Goal: Information Seeking & Learning: Learn about a topic

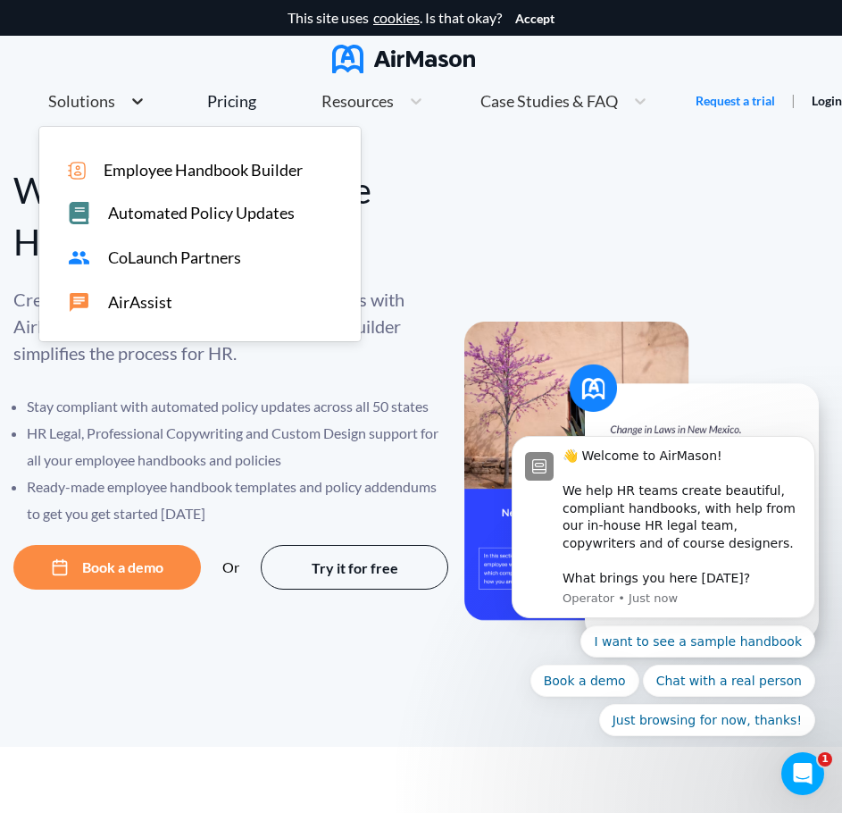
click at [138, 103] on icon at bounding box center [138, 101] width 18 height 18
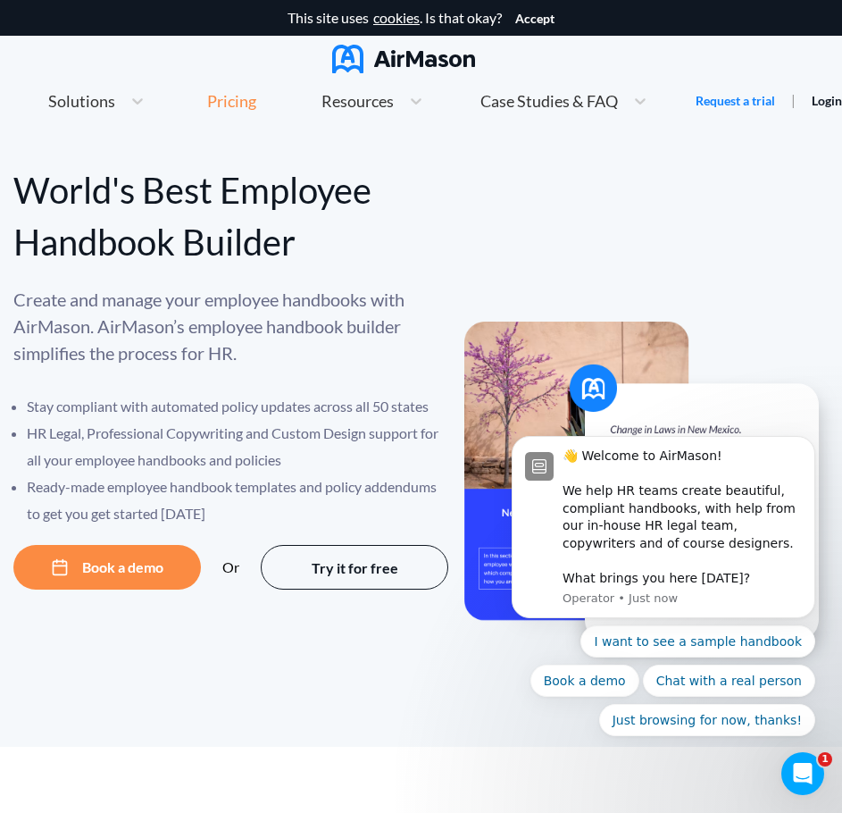
click at [230, 102] on div "Pricing" at bounding box center [231, 101] width 49 height 16
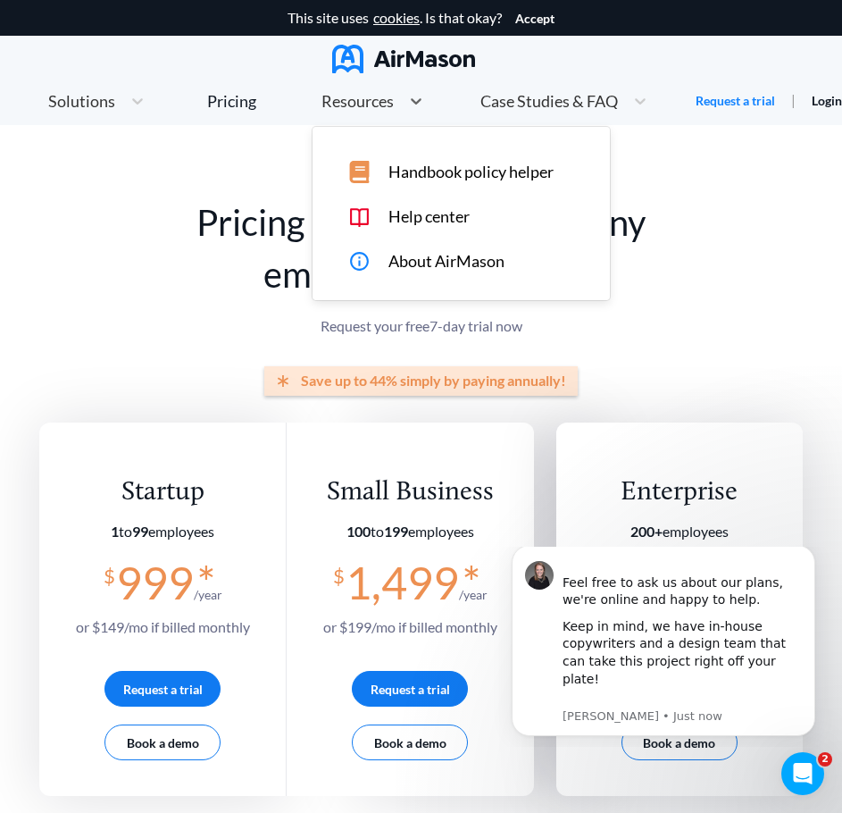
click at [367, 103] on span "Resources" at bounding box center [358, 101] width 72 height 16
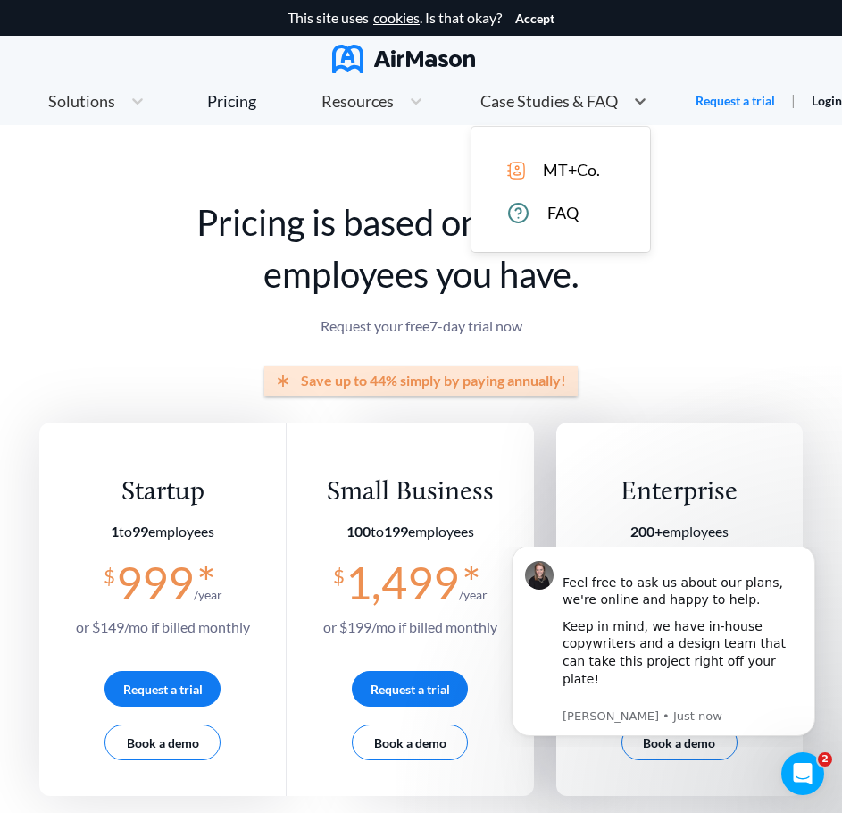
click at [532, 106] on span "Case Studies & FAQ" at bounding box center [550, 101] width 138 height 16
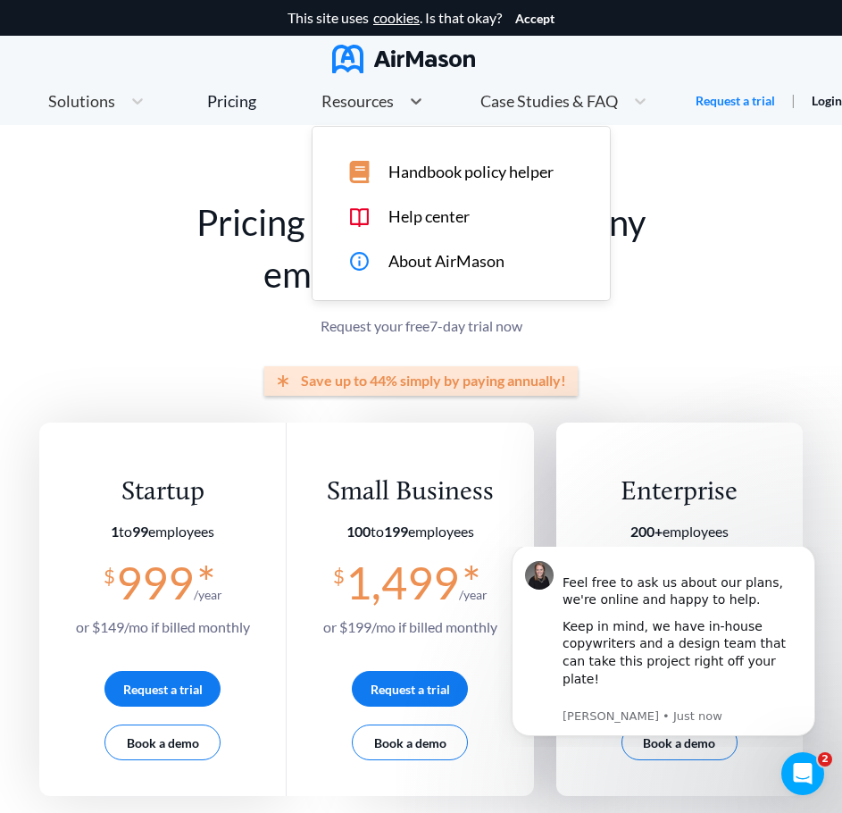
click at [389, 112] on div "Resources" at bounding box center [357, 101] width 88 height 22
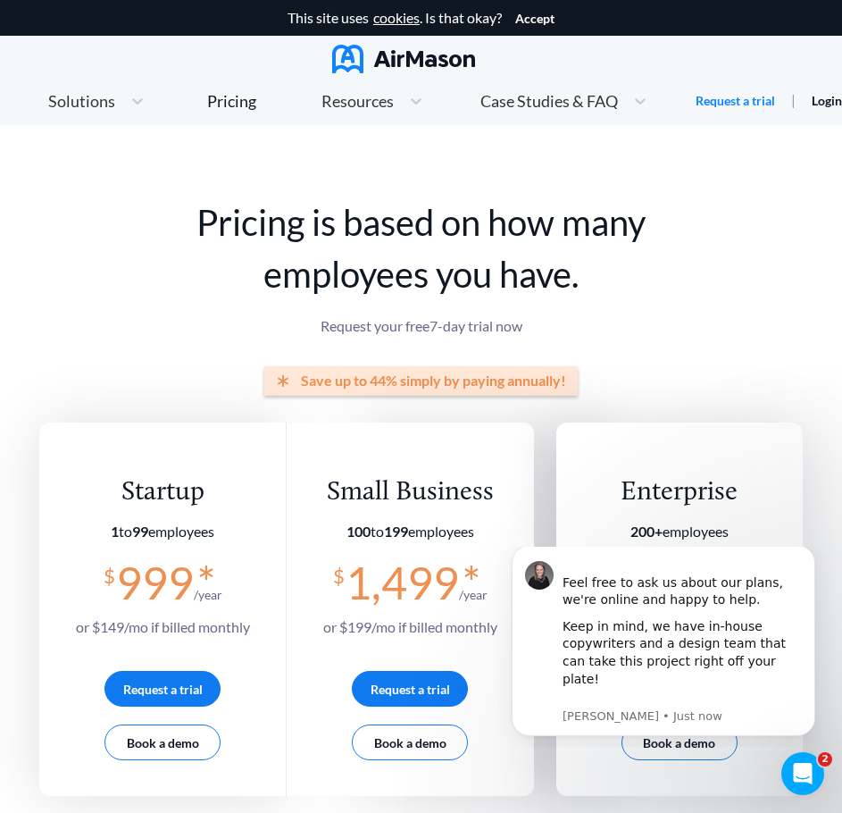
click at [629, 367] on form "* Save up to 44% simply by paying annually! Startup 1 to 99 employees $ 999 * /…" at bounding box center [421, 568] width 764 height 404
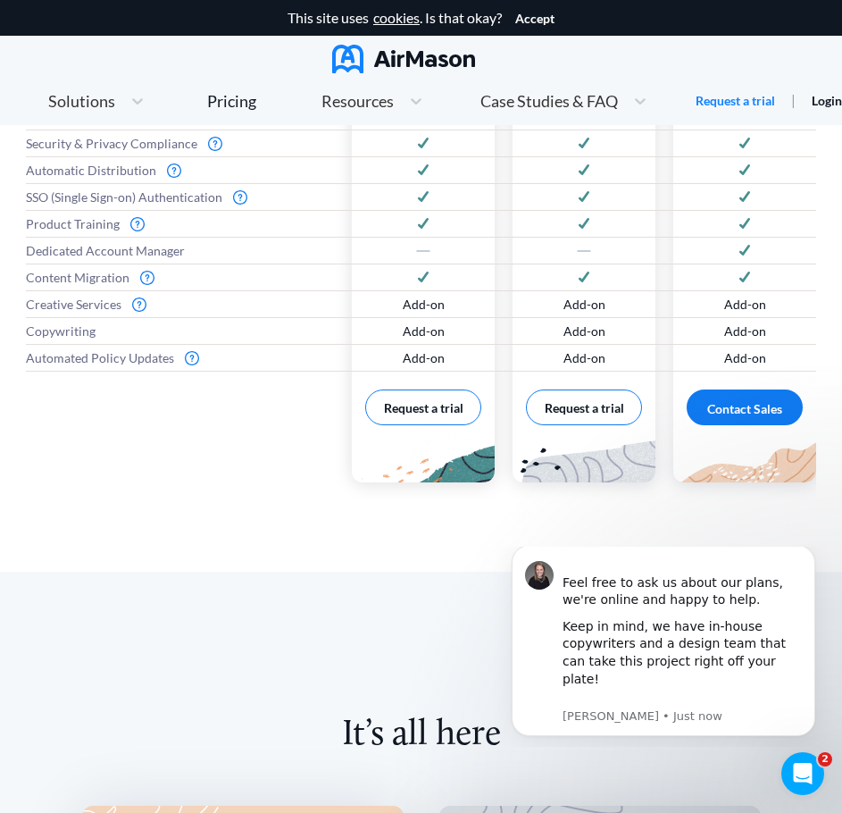
scroll to position [1086, 0]
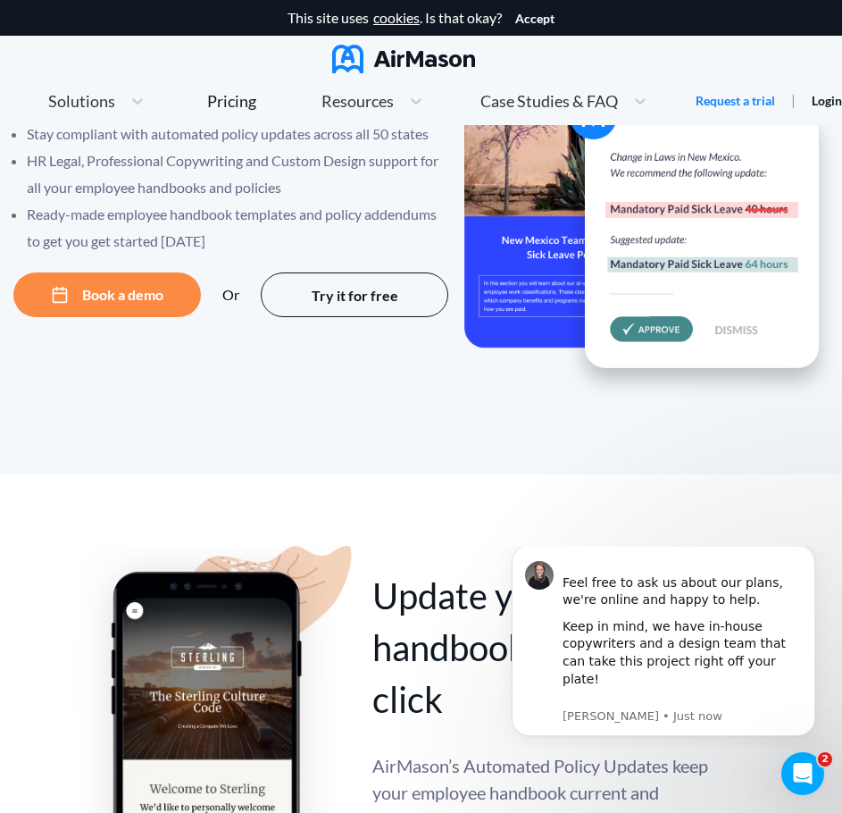
scroll to position [275, 0]
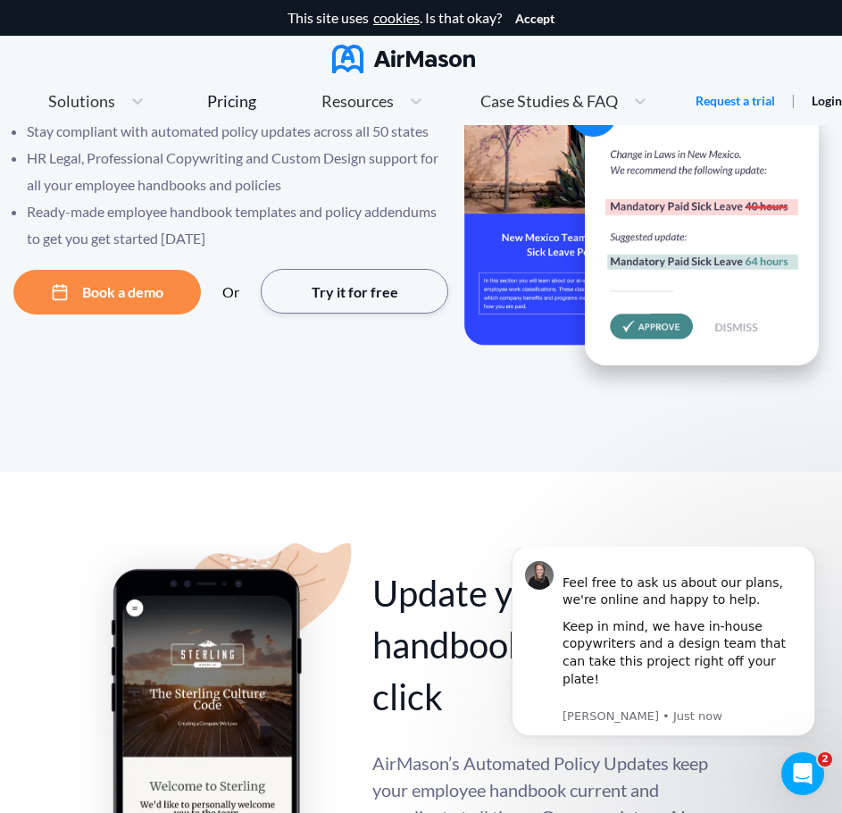
click at [344, 309] on button "Try it for free" at bounding box center [355, 291] width 188 height 45
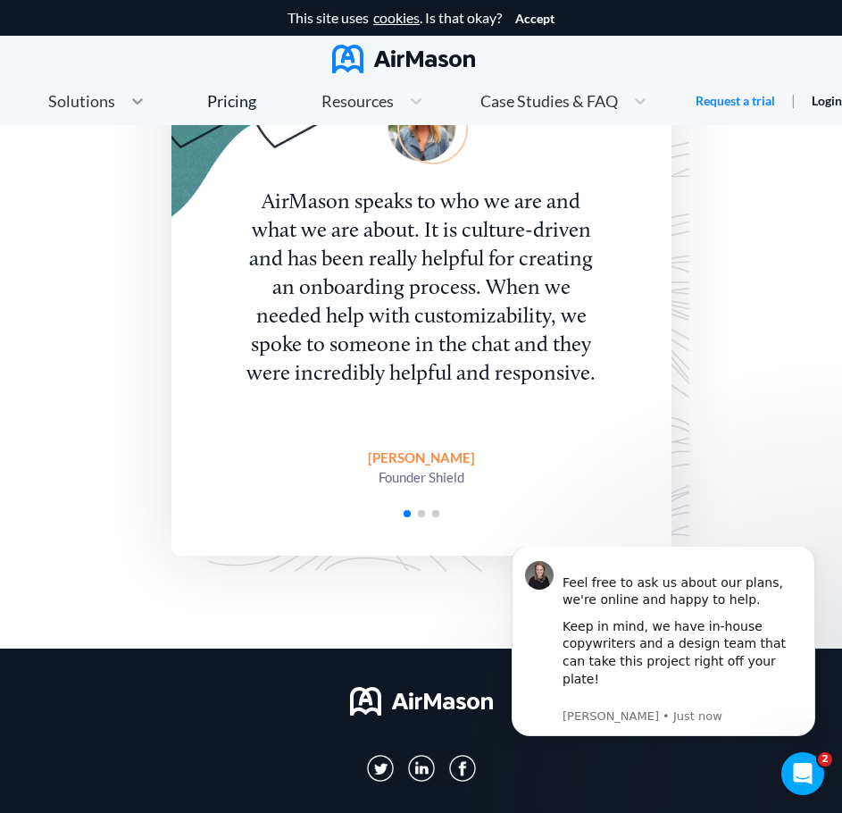
scroll to position [3268, 0]
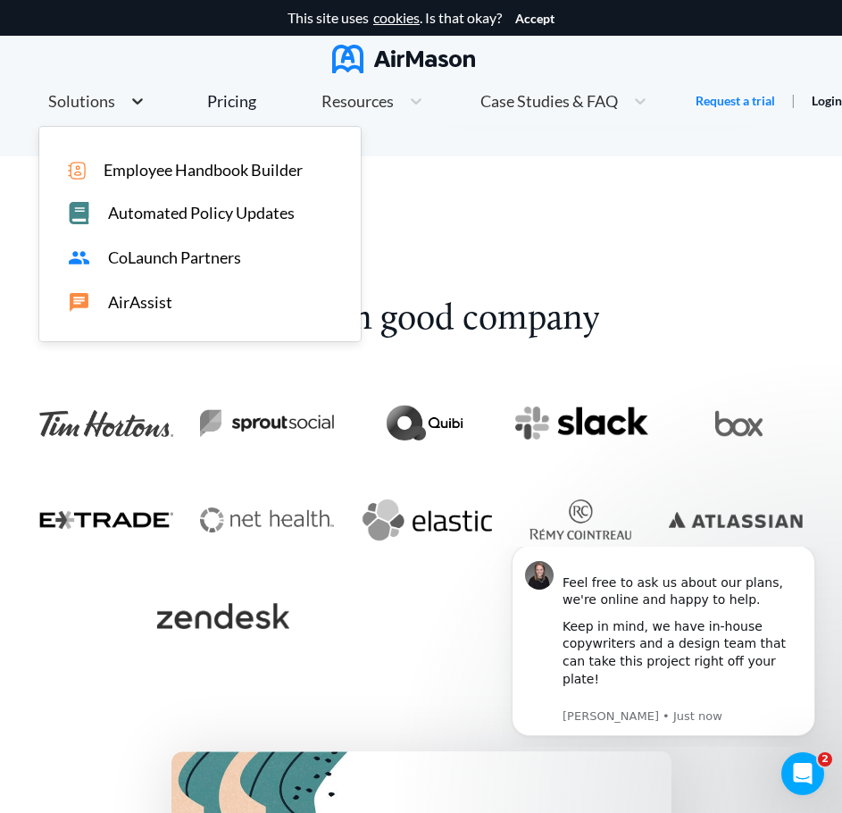
click at [121, 102] on div at bounding box center [137, 101] width 32 height 18
click at [150, 312] on div "AirAssist" at bounding box center [209, 302] width 282 height 22
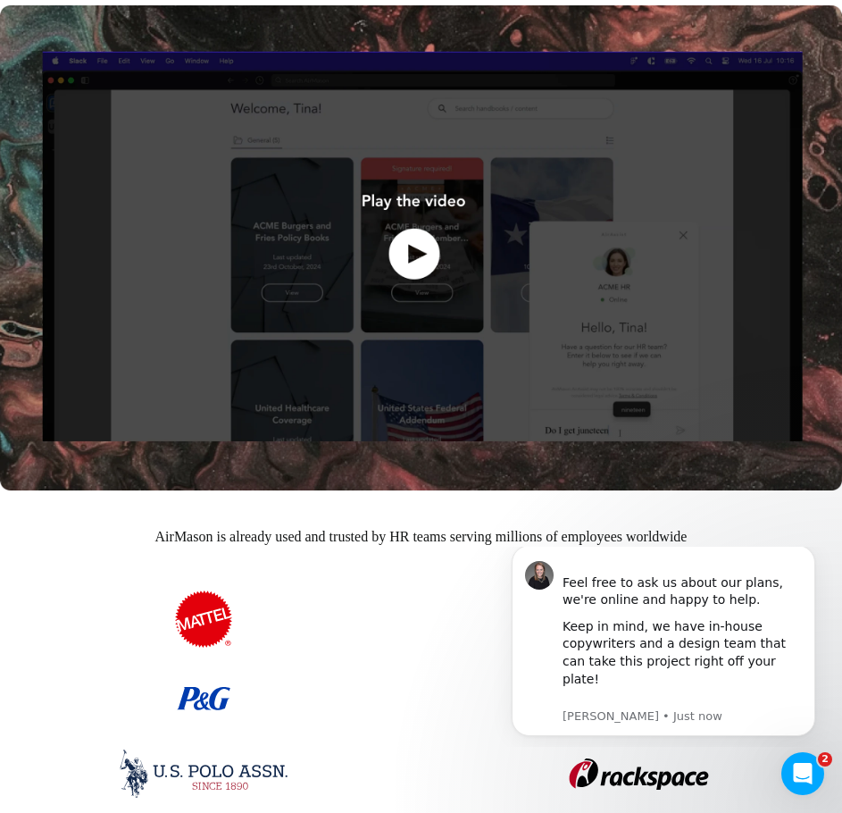
click at [428, 265] on img at bounding box center [421, 247] width 842 height 485
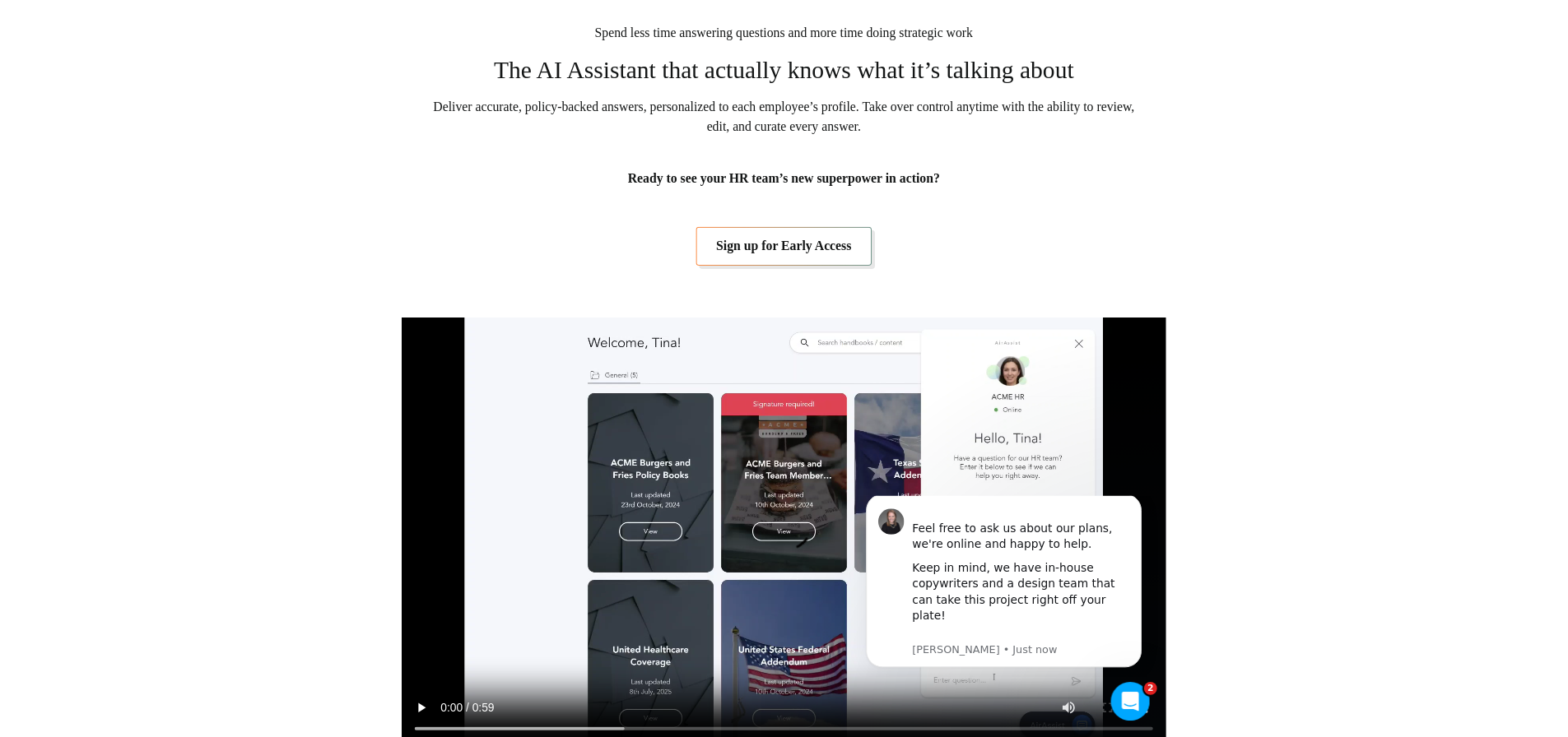
scroll to position [388, 0]
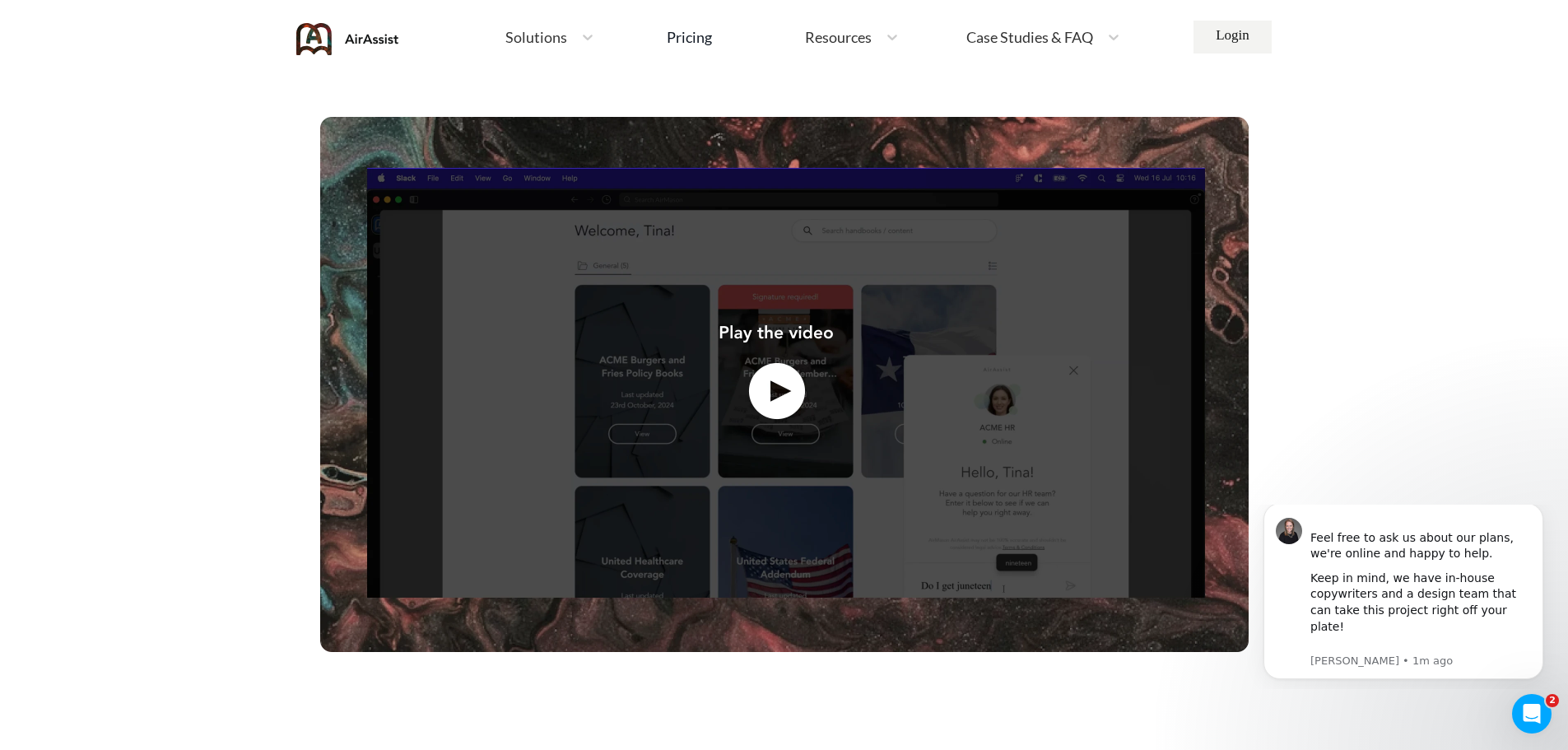
scroll to position [492, 0]
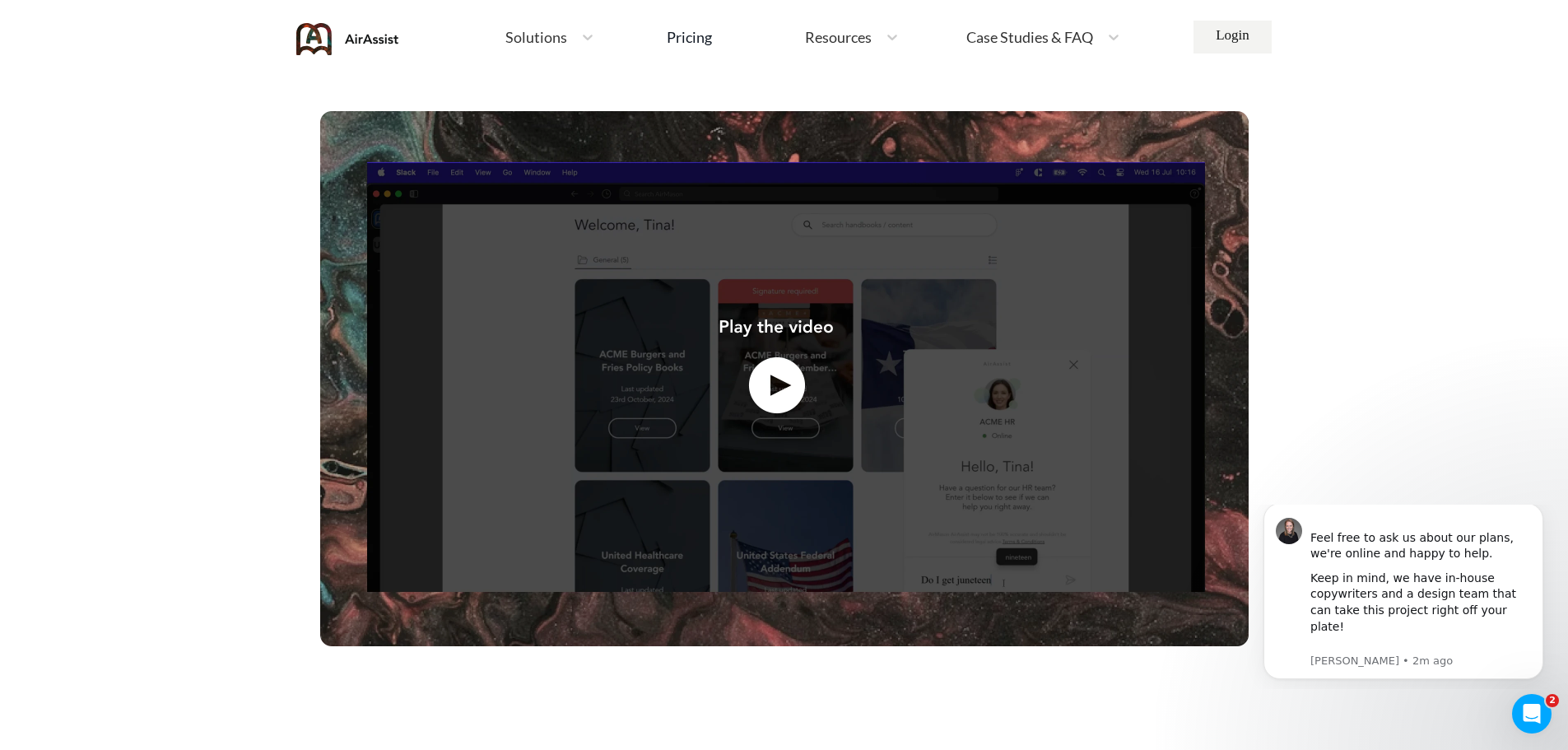
click at [761, 393] on img at bounding box center [784, 379] width 929 height 535
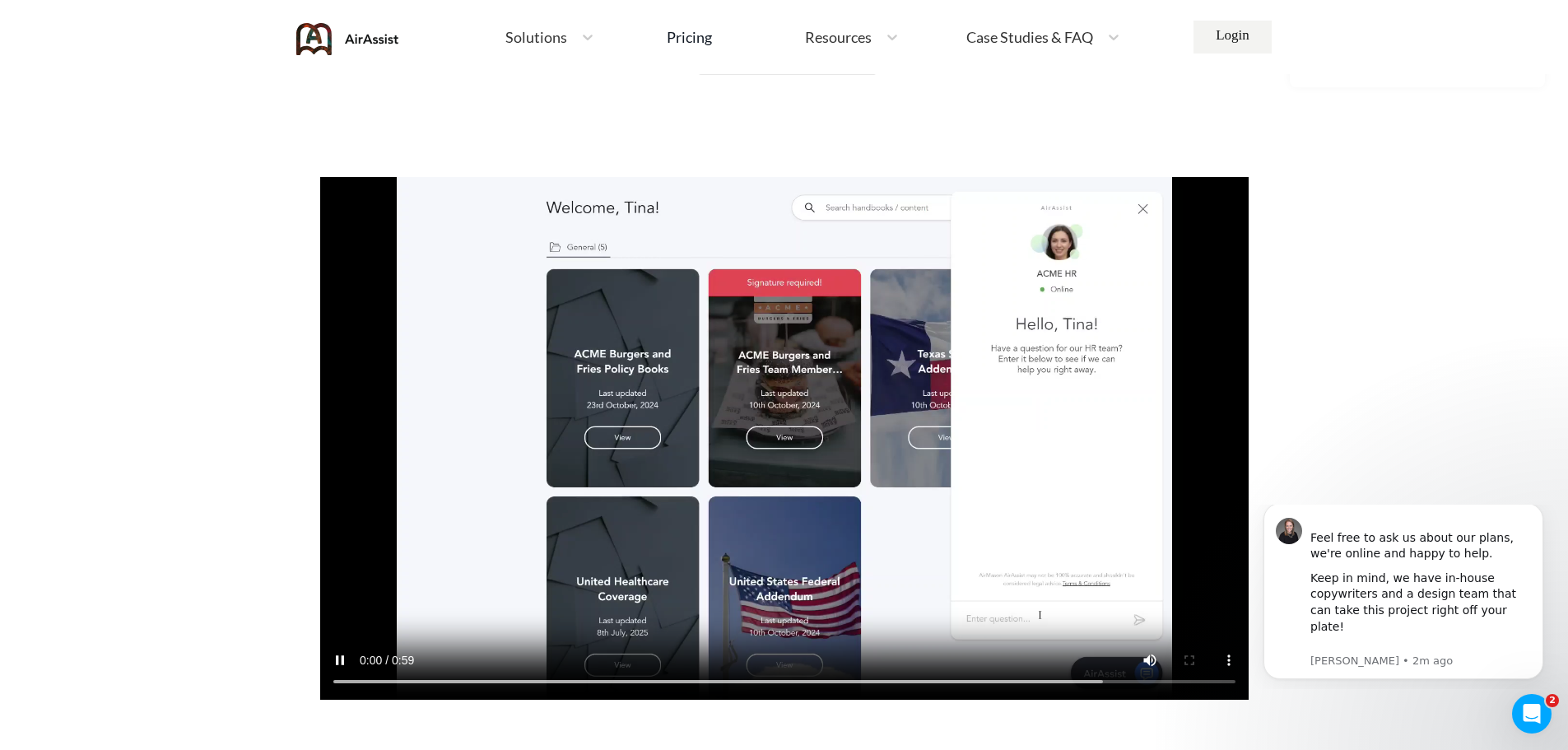
scroll to position [426, 0]
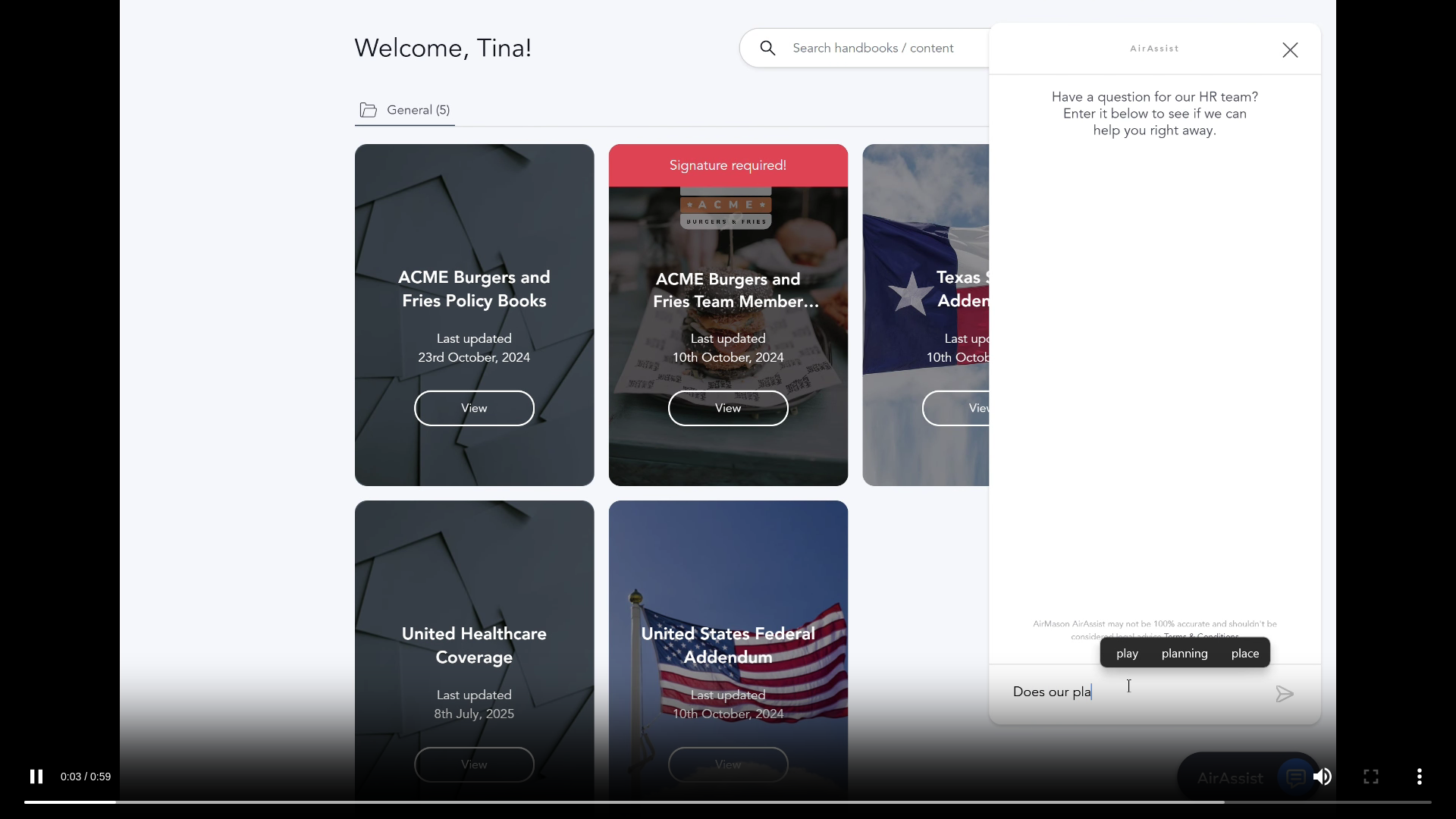
click at [1372, 574] on video "Your browser does not support the video tag." at bounding box center [728, 409] width 1456 height 819
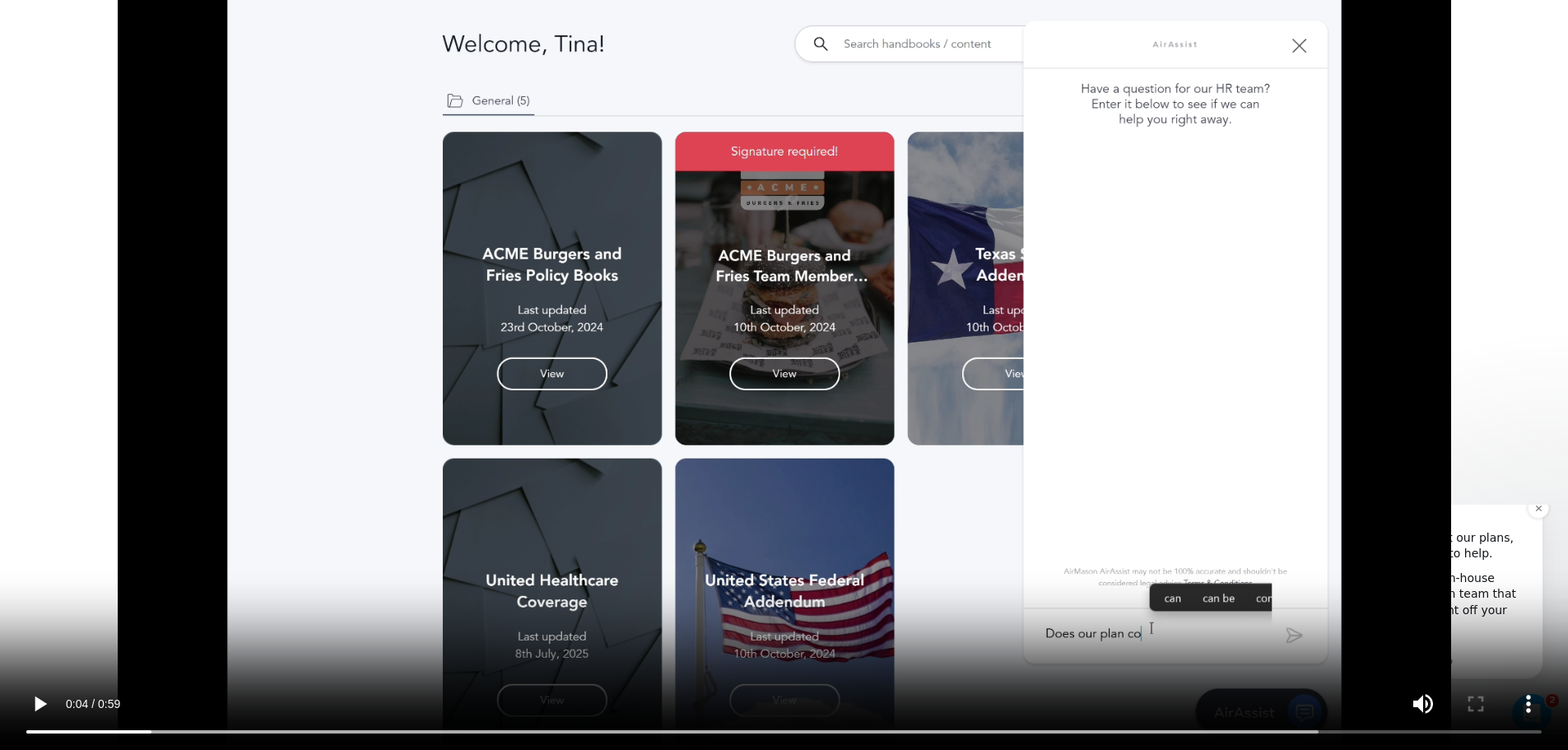
scroll to position [4436, 0]
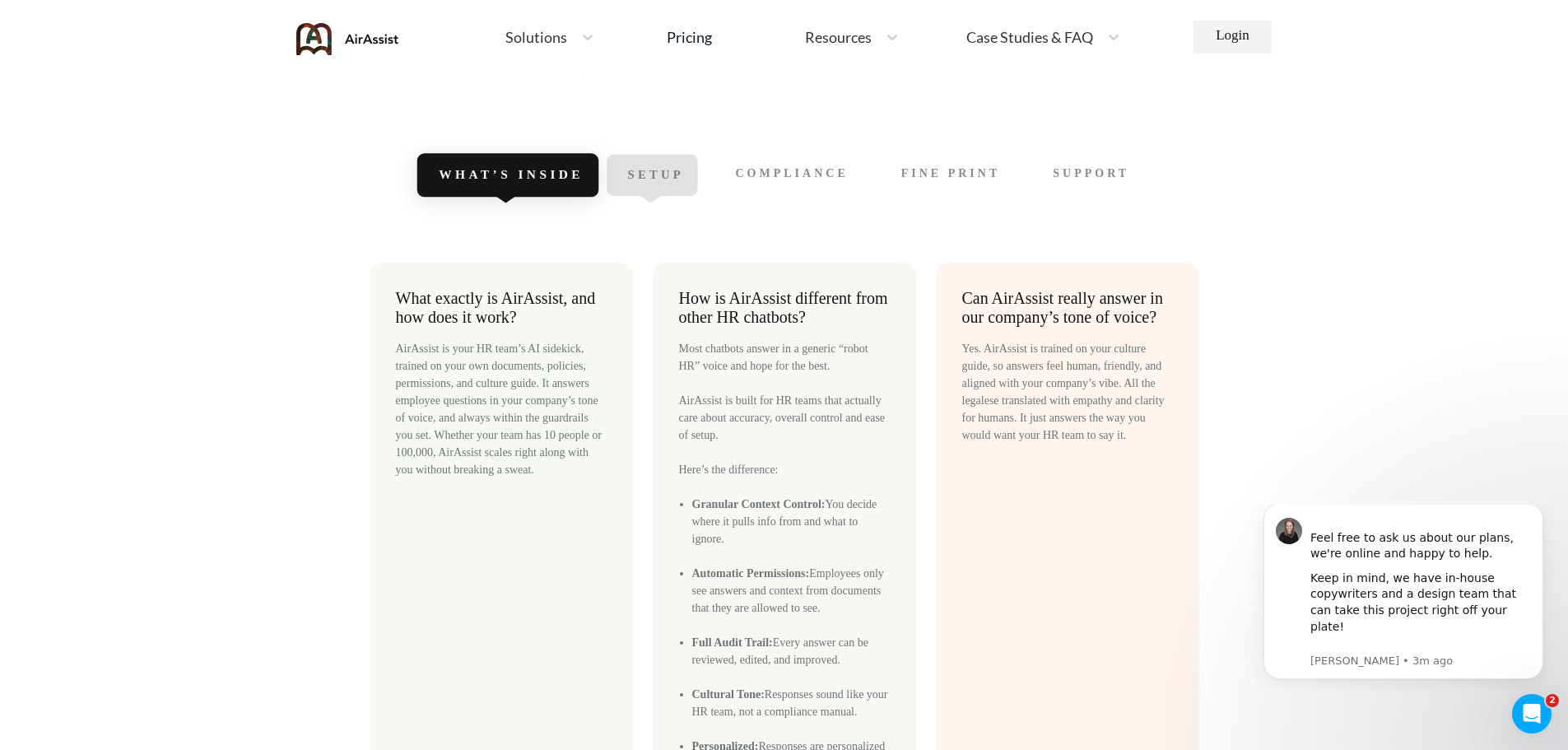
click at [621, 196] on div "Setup" at bounding box center [652, 175] width 90 height 41
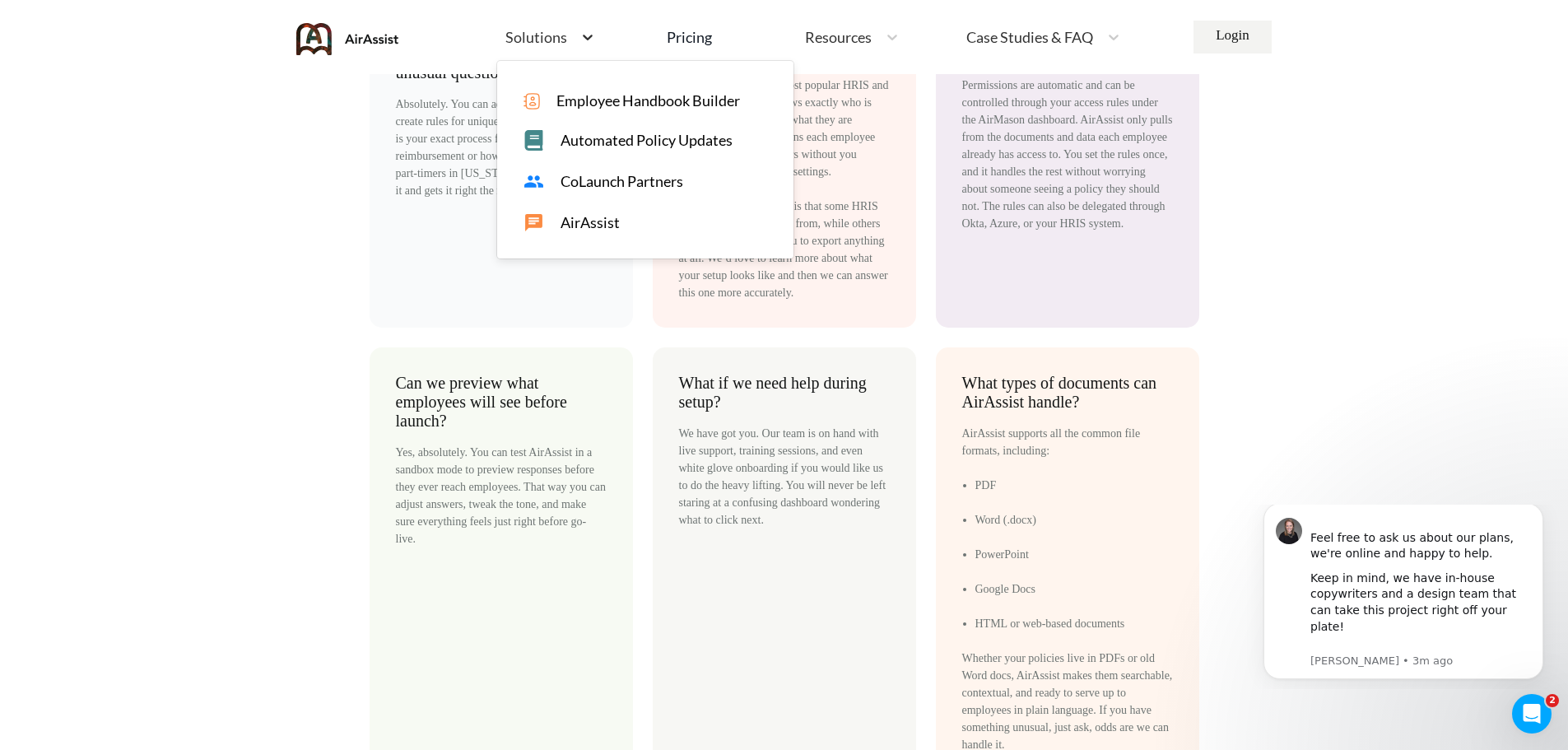
scroll to position [4213, 0]
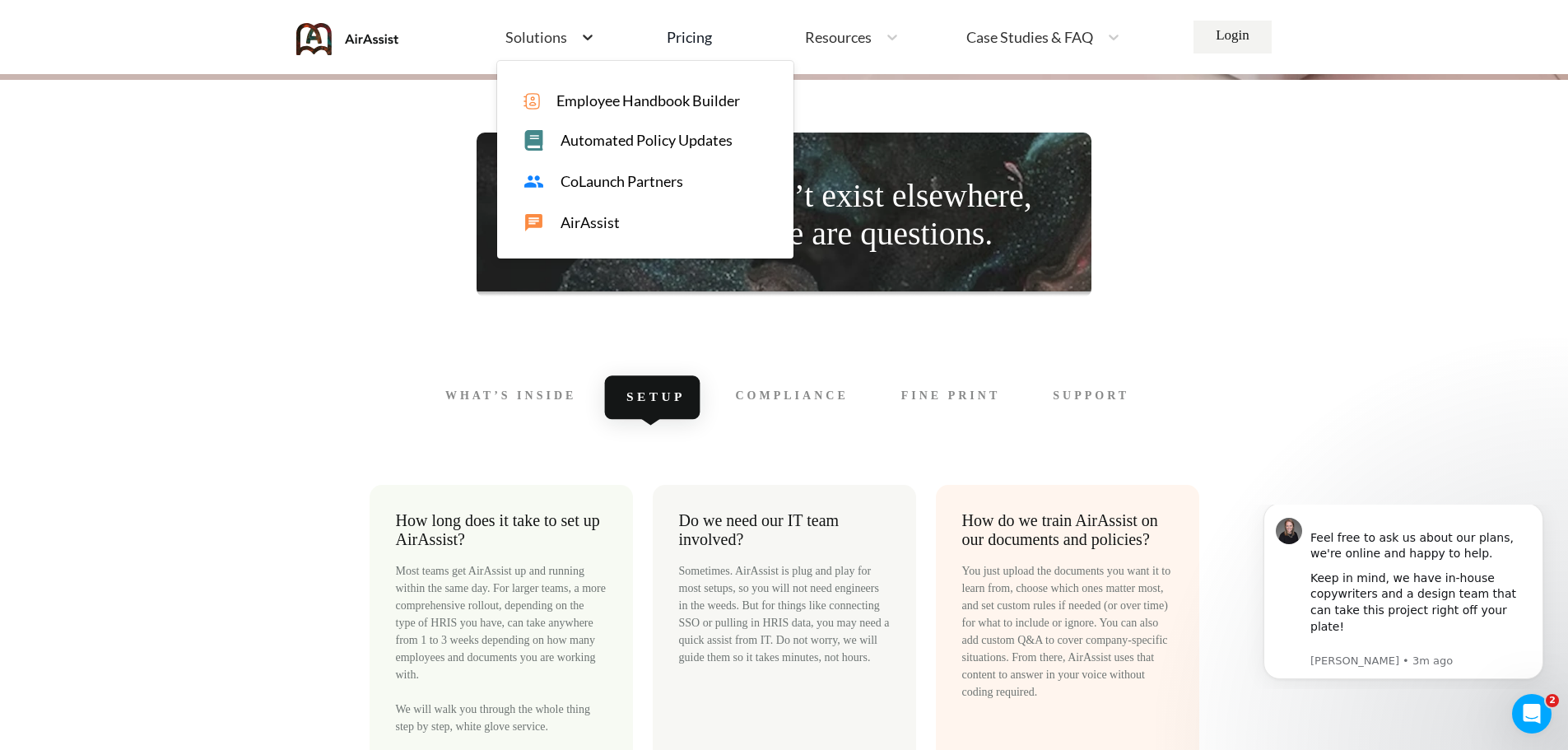
click at [573, 31] on div at bounding box center [588, 37] width 29 height 17
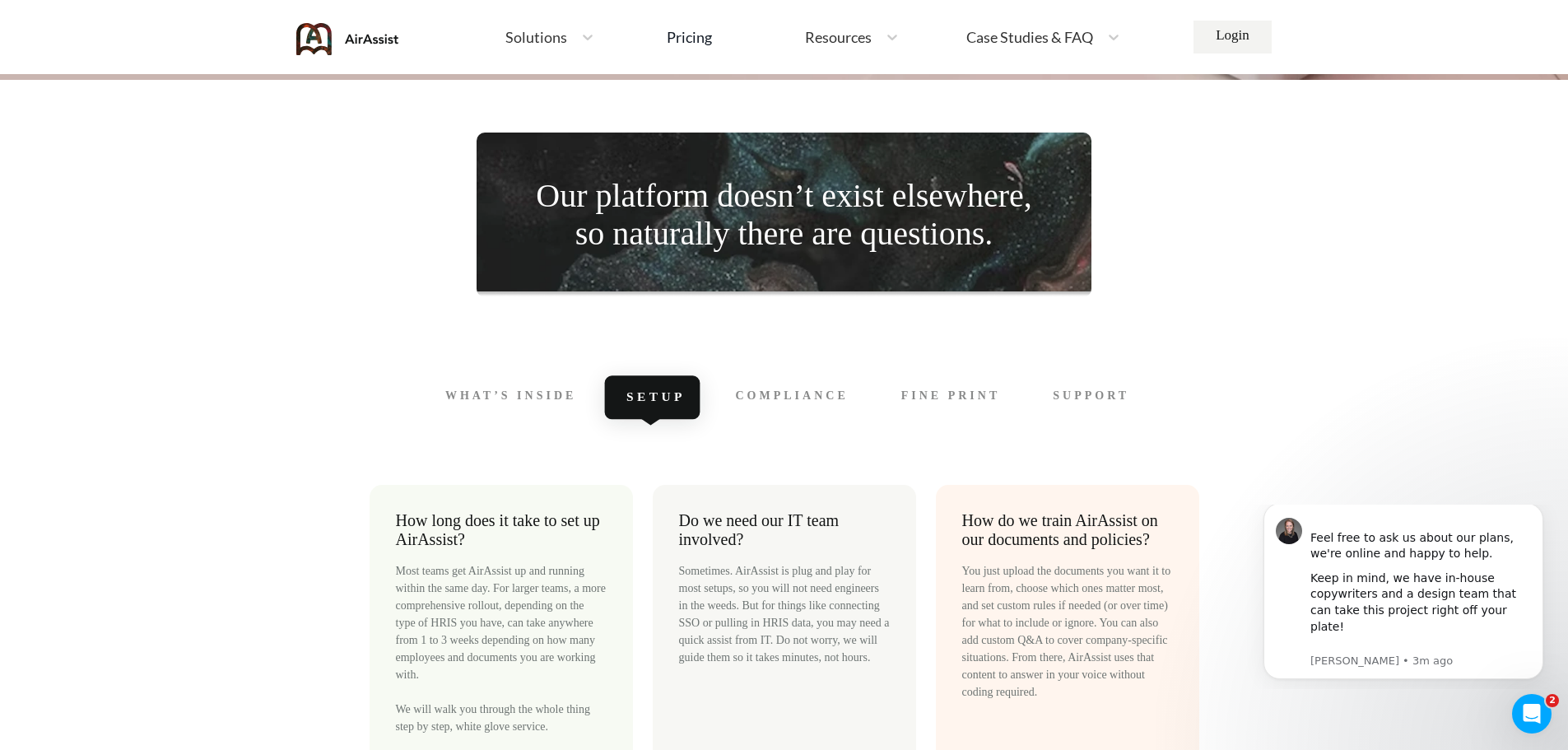
click at [437, 42] on div "Home Employee Handbook Builder Automated Policy Updates Solutions Pricing About…" at bounding box center [813, 37] width 761 height 35
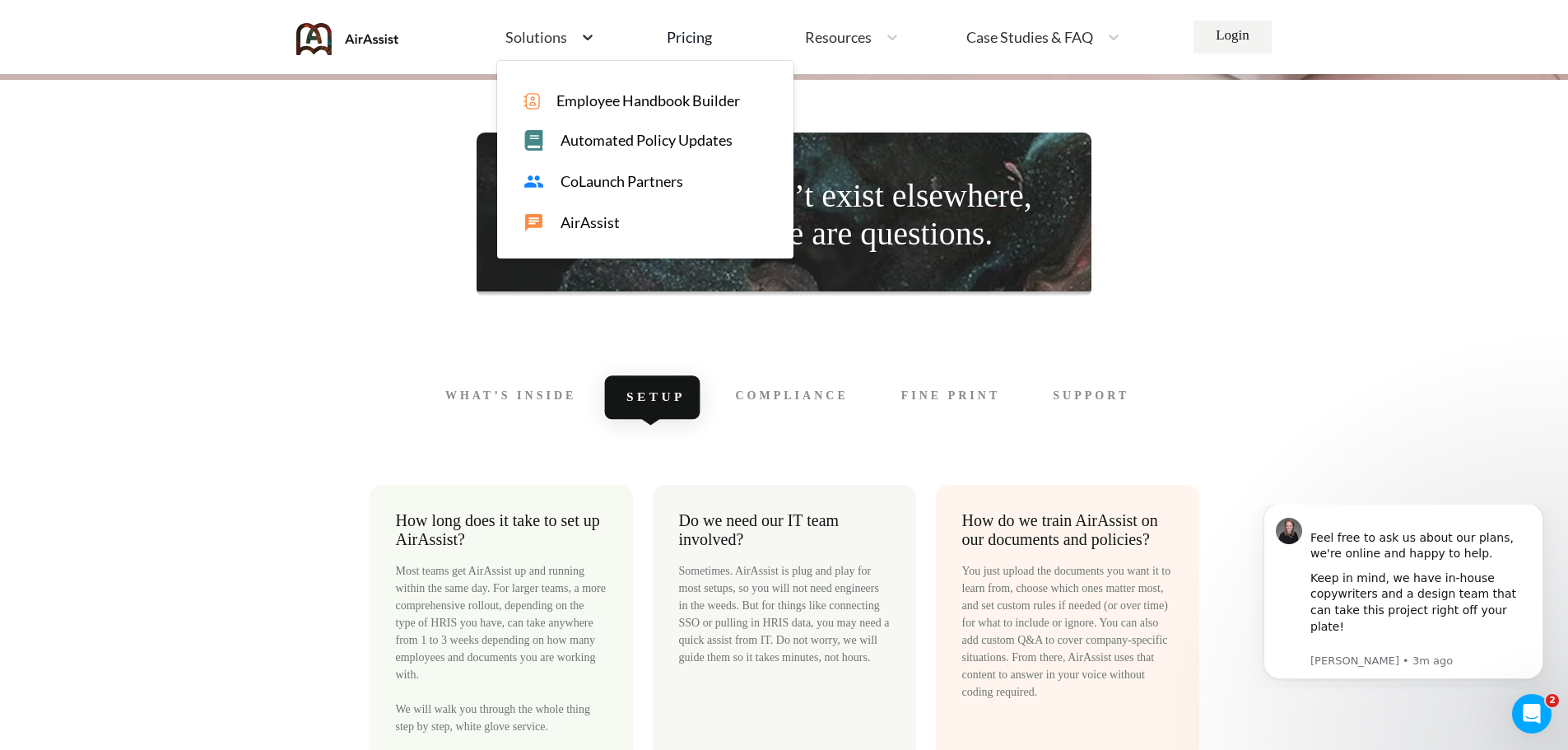
scroll to position [3431, 0]
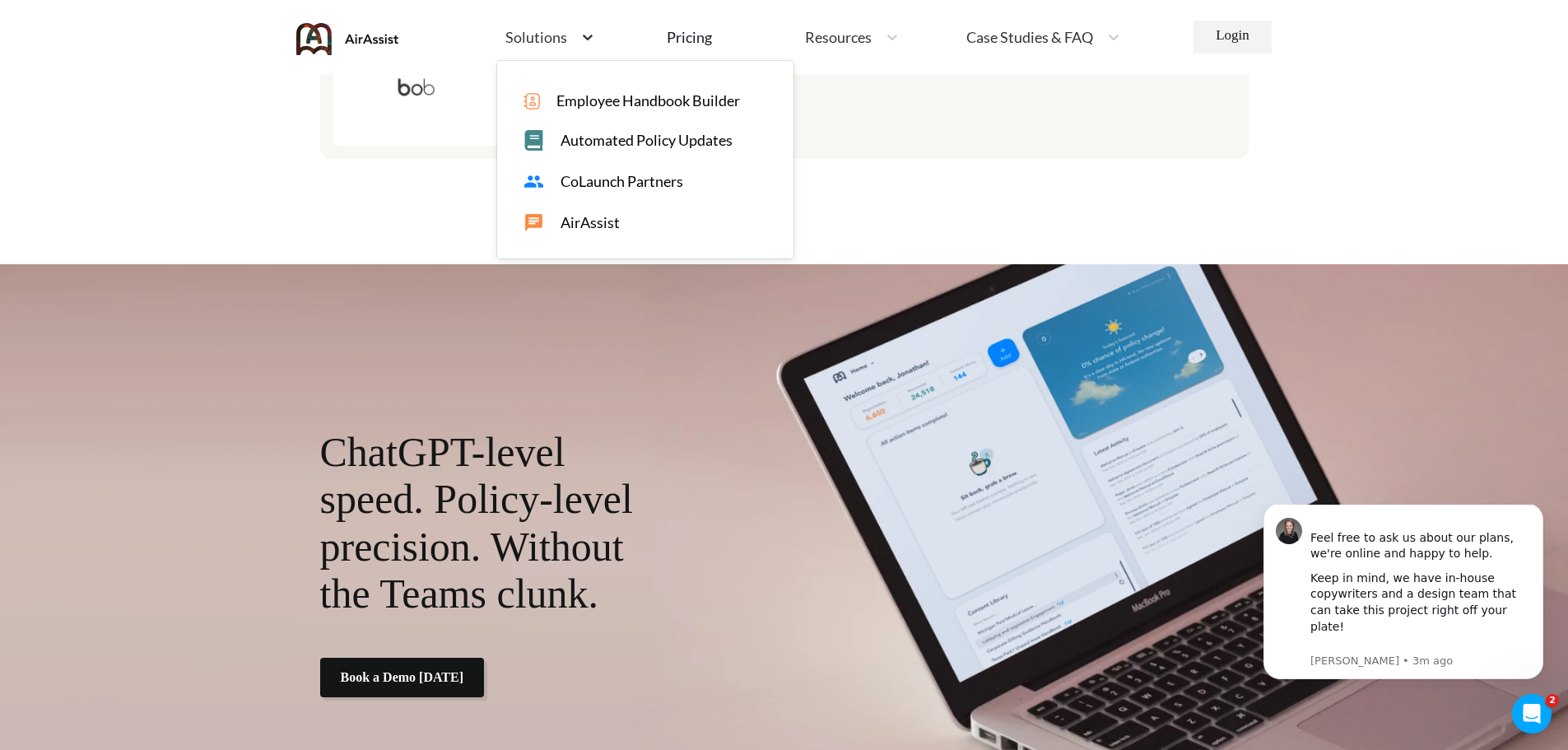
click at [582, 38] on icon at bounding box center [588, 37] width 17 height 17
click at [609, 104] on span "Employee Handbook Builder" at bounding box center [648, 100] width 183 height 18
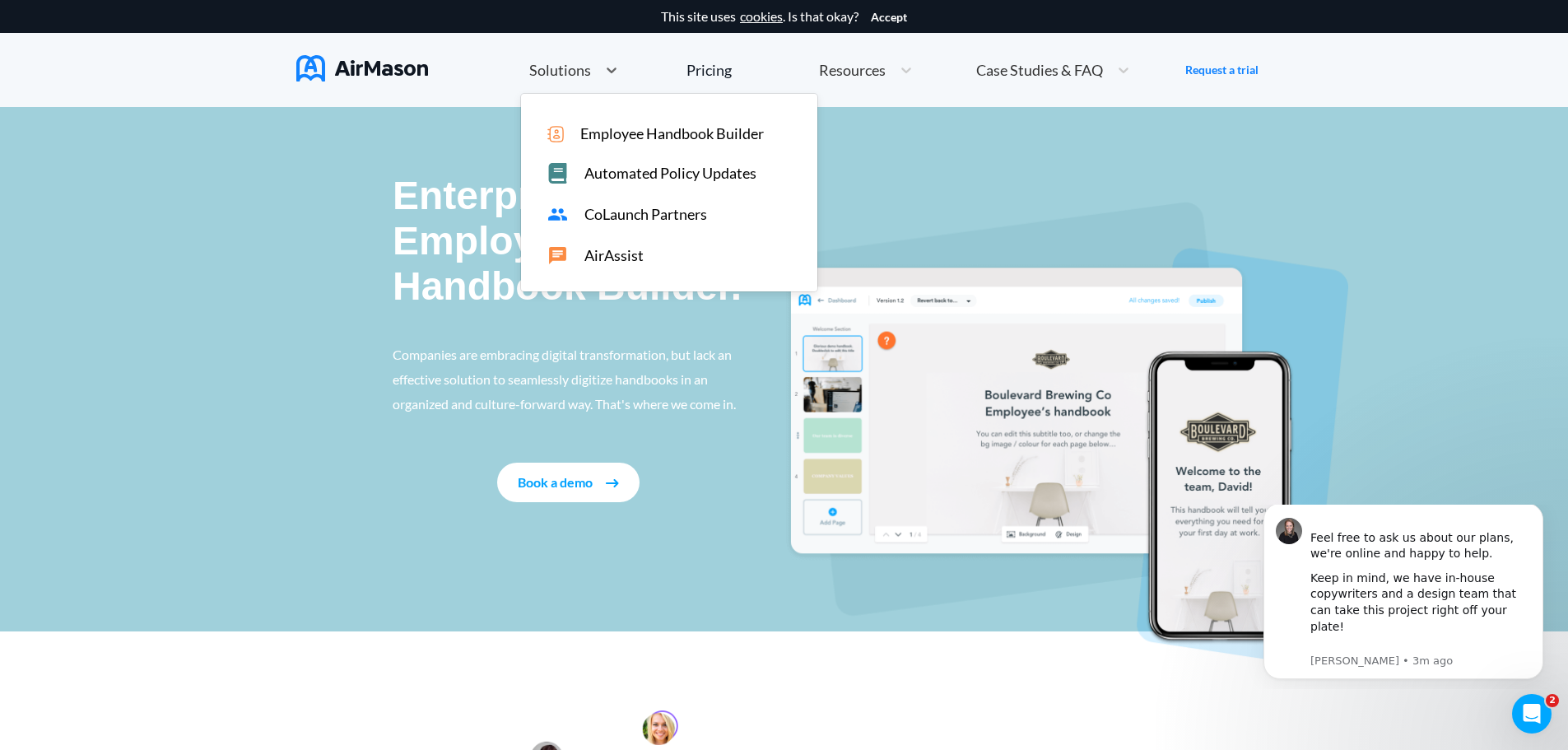
click at [577, 81] on div "Solutions" at bounding box center [573, 70] width 105 height 35
